Goal: Find specific page/section: Find specific page/section

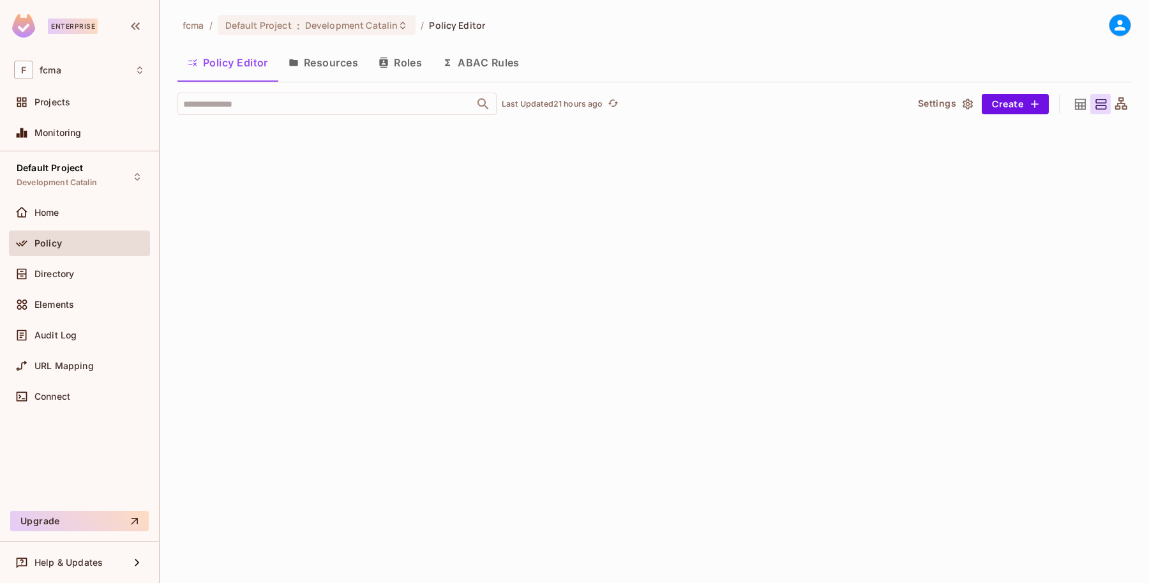
scroll to position [4690, 0]
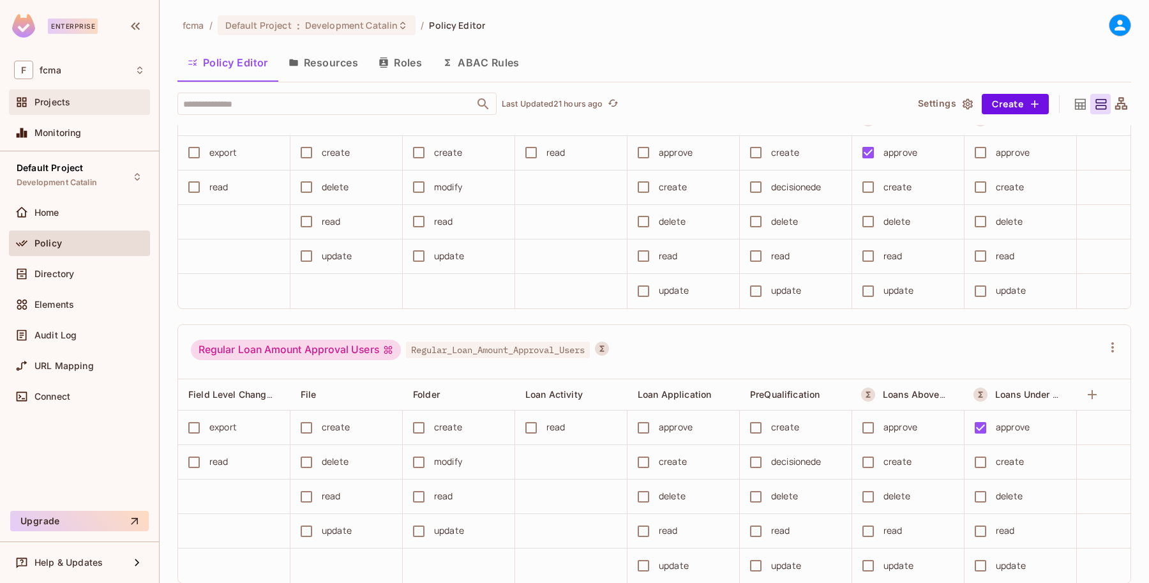
click at [49, 105] on span "Projects" at bounding box center [52, 102] width 36 height 10
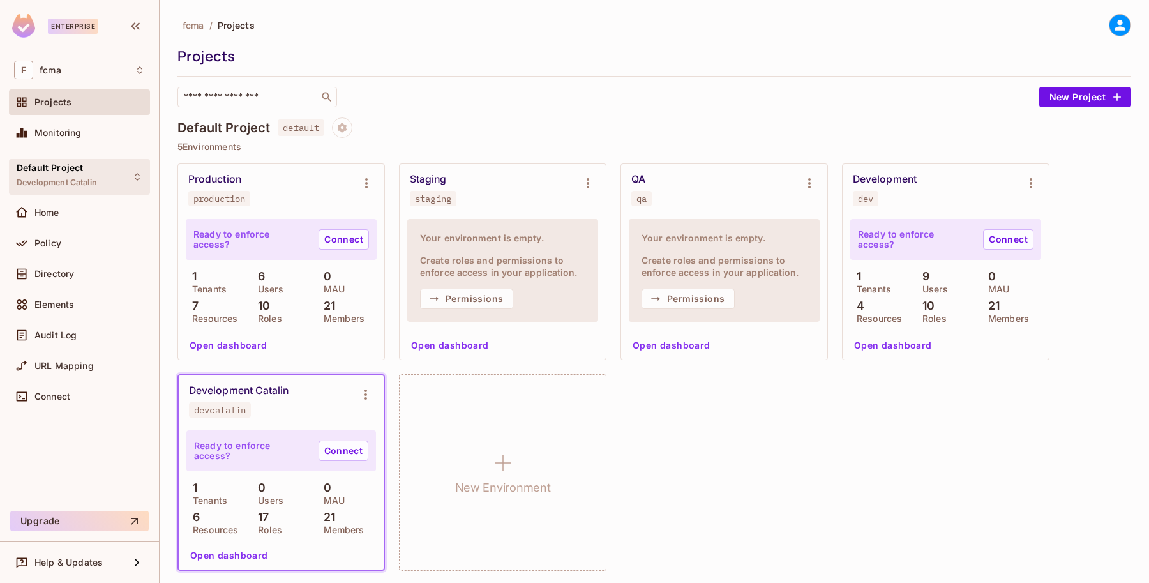
click at [135, 177] on icon at bounding box center [137, 177] width 10 height 10
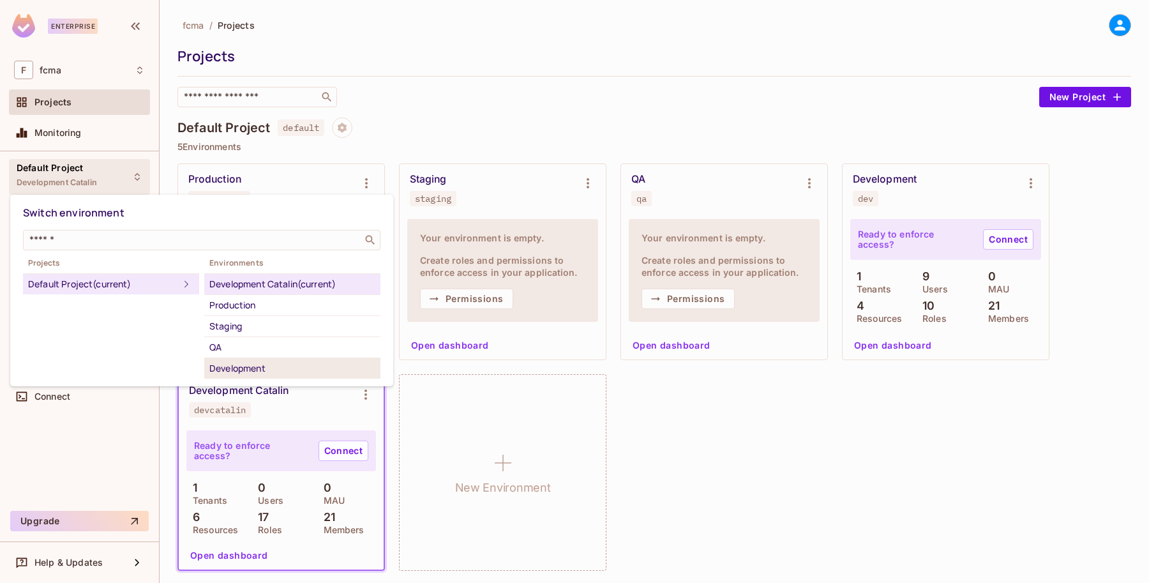
click at [271, 368] on div "Development" at bounding box center [292, 368] width 166 height 15
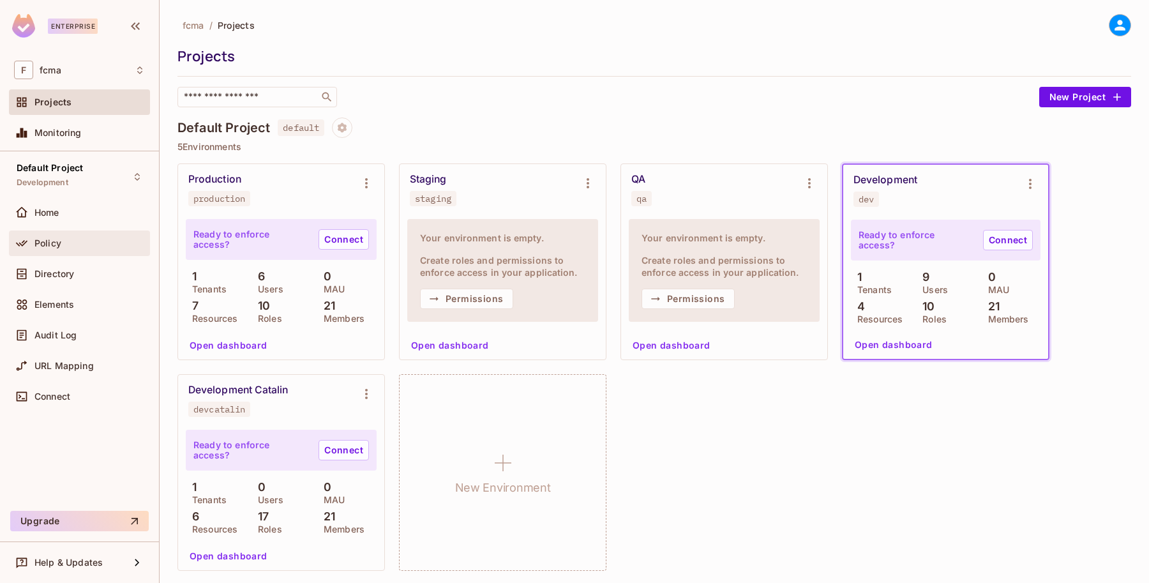
click at [77, 239] on div "Policy" at bounding box center [89, 243] width 110 height 10
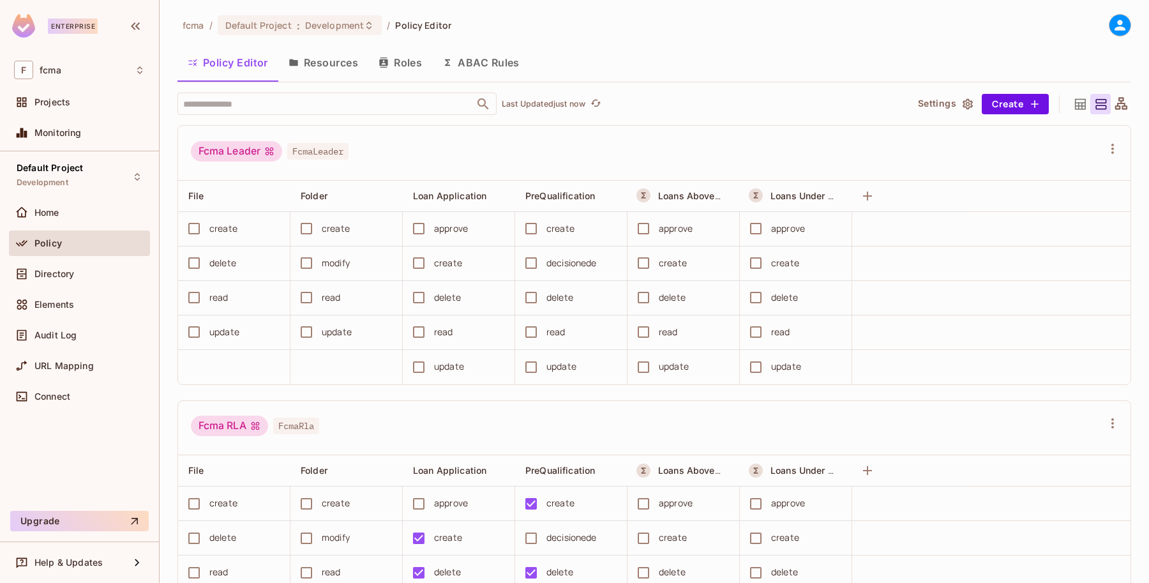
click at [407, 59] on button "Roles" at bounding box center [400, 63] width 64 height 32
